Goal: Transaction & Acquisition: Purchase product/service

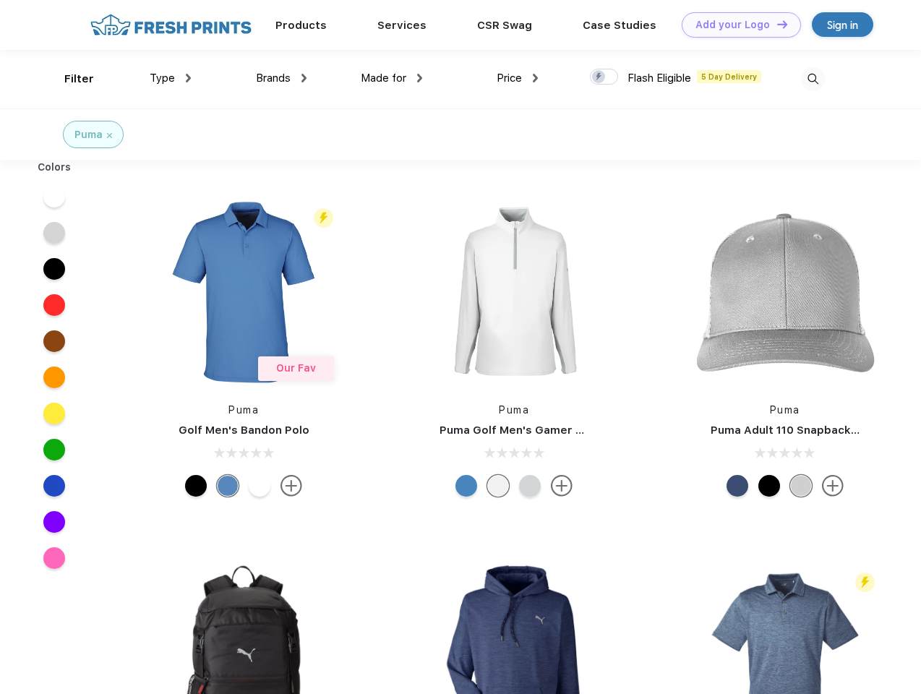
click at [736, 25] on link "Add your Logo Design Tool" at bounding box center [741, 24] width 119 height 25
click at [0, 0] on div "Design Tool" at bounding box center [0, 0] width 0 height 0
click at [776, 24] on link "Add your Logo Design Tool" at bounding box center [741, 24] width 119 height 25
click at [69, 79] on div "Filter" at bounding box center [79, 79] width 30 height 17
click at [171, 78] on span "Type" at bounding box center [162, 78] width 25 height 13
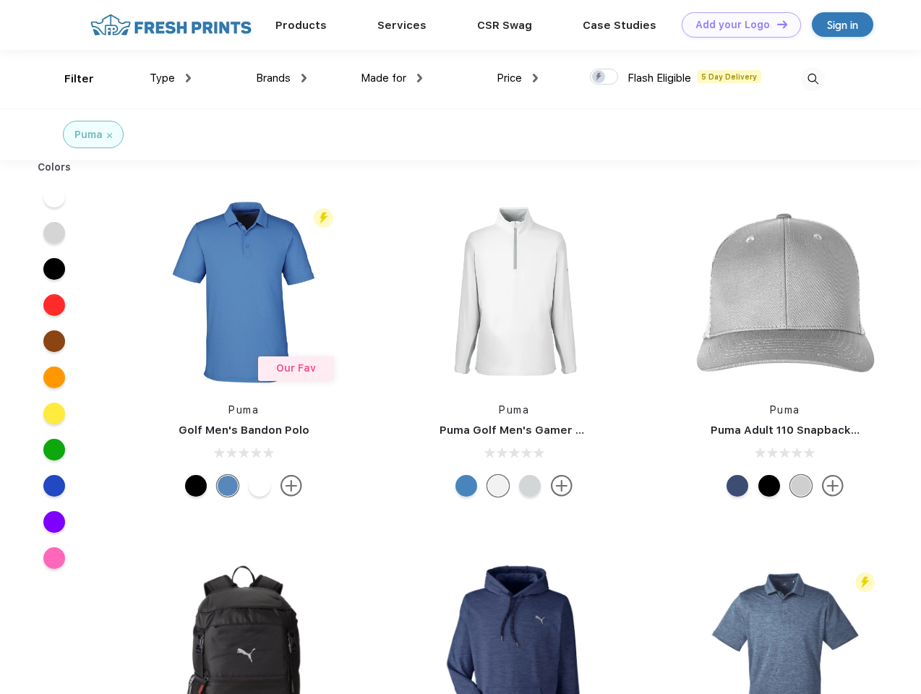
click at [281, 78] on span "Brands" at bounding box center [273, 78] width 35 height 13
click at [392, 78] on span "Made for" at bounding box center [384, 78] width 46 height 13
click at [518, 78] on span "Price" at bounding box center [509, 78] width 25 height 13
click at [605, 77] on div at bounding box center [604, 77] width 28 height 16
click at [600, 77] on input "checkbox" at bounding box center [594, 72] width 9 height 9
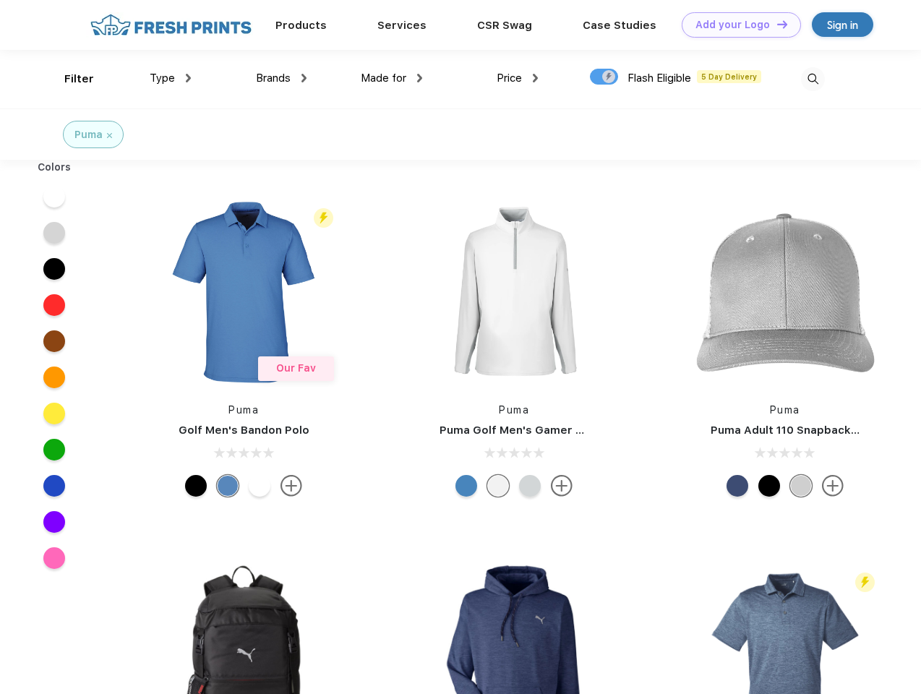
click at [813, 79] on img at bounding box center [813, 79] width 24 height 24
